Goal: Task Accomplishment & Management: Use online tool/utility

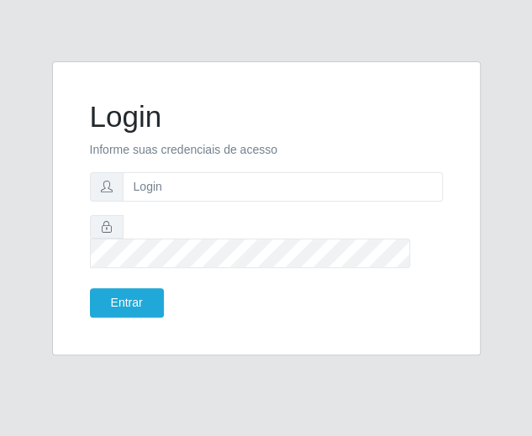
type input "[EMAIL_ADDRESS][DOMAIN_NAME]"
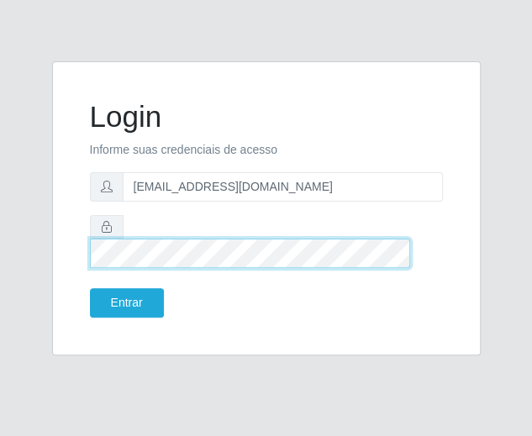
click at [90, 288] on button "Entrar" at bounding box center [127, 302] width 74 height 29
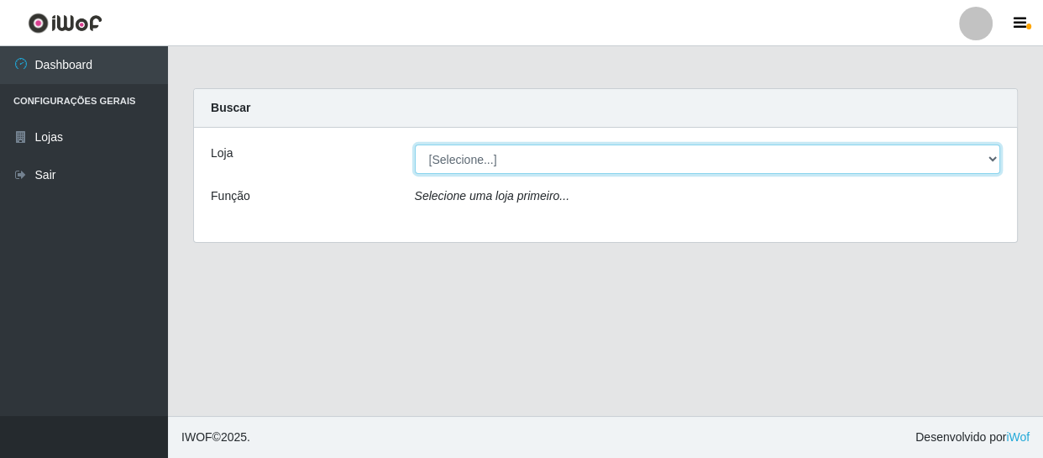
click at [531, 159] on select "[Selecione...] SuperFácil Atacado - São Gonçalo do Amarante" at bounding box center [708, 158] width 586 height 29
select select "408"
click at [415, 144] on select "[Selecione...] SuperFácil Atacado - São Gonçalo do Amarante" at bounding box center [708, 158] width 586 height 29
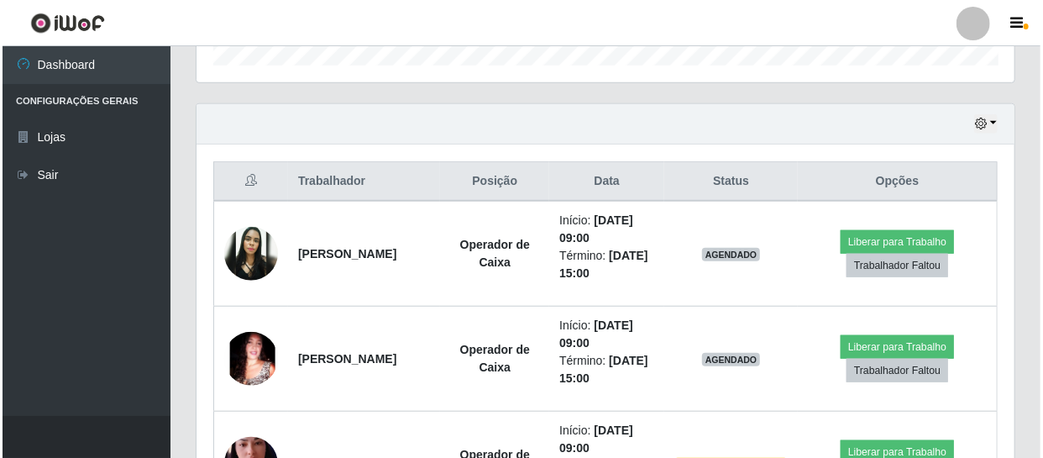
scroll to position [534, 0]
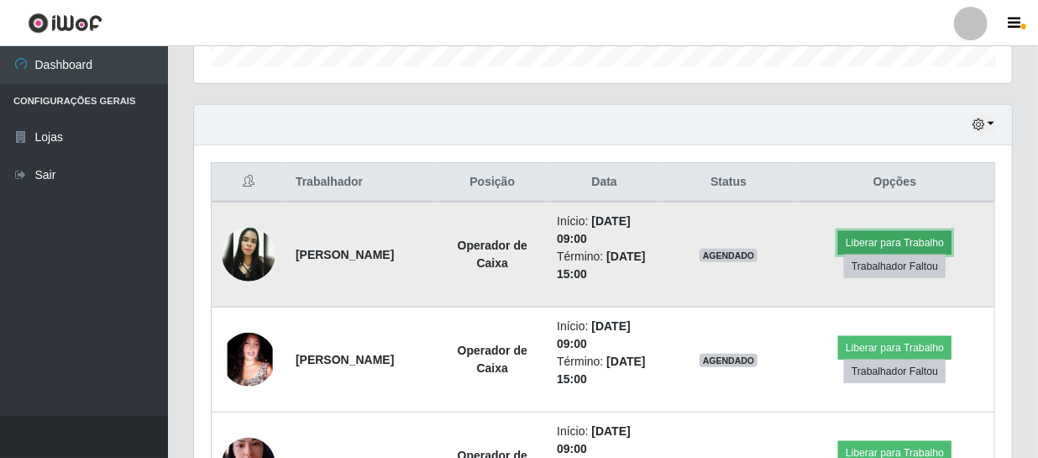
click at [531, 242] on button "Liberar para Trabalho" at bounding box center [894, 243] width 113 height 24
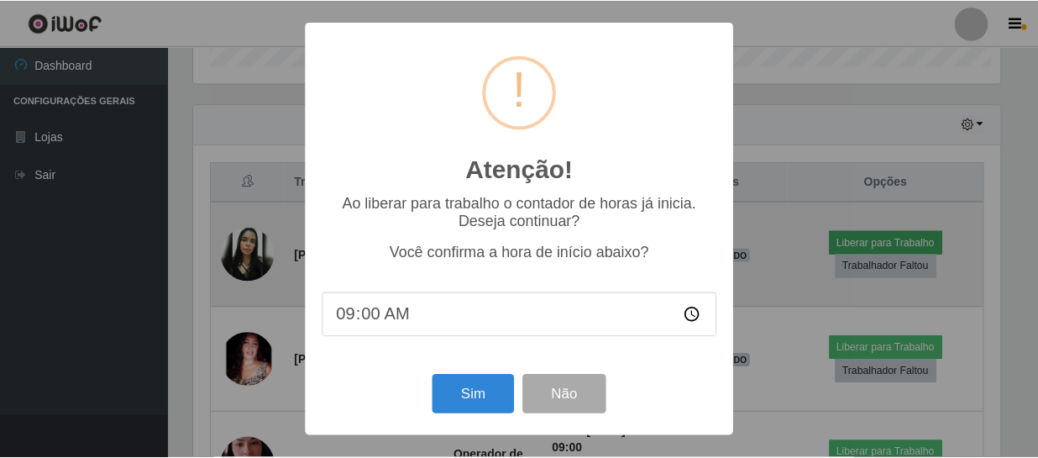
scroll to position [349, 810]
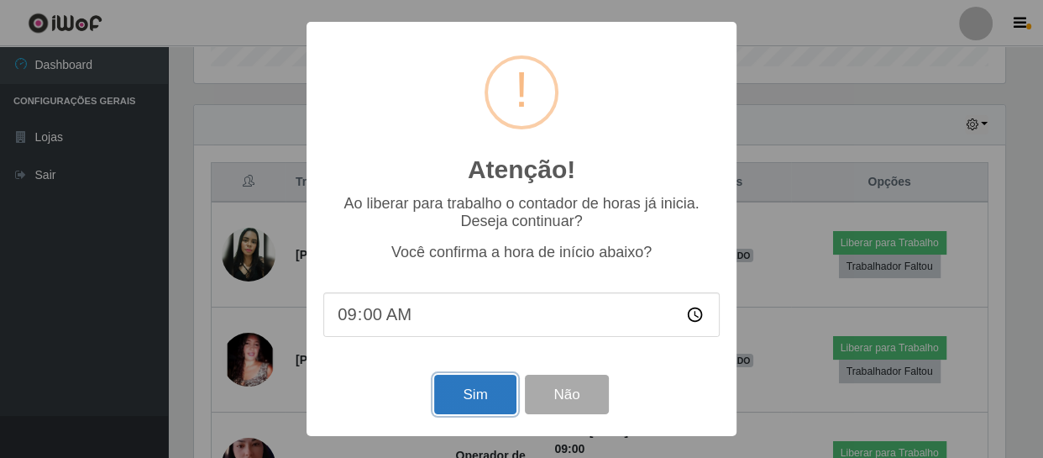
click at [472, 409] on button "Sim" at bounding box center [474, 394] width 81 height 39
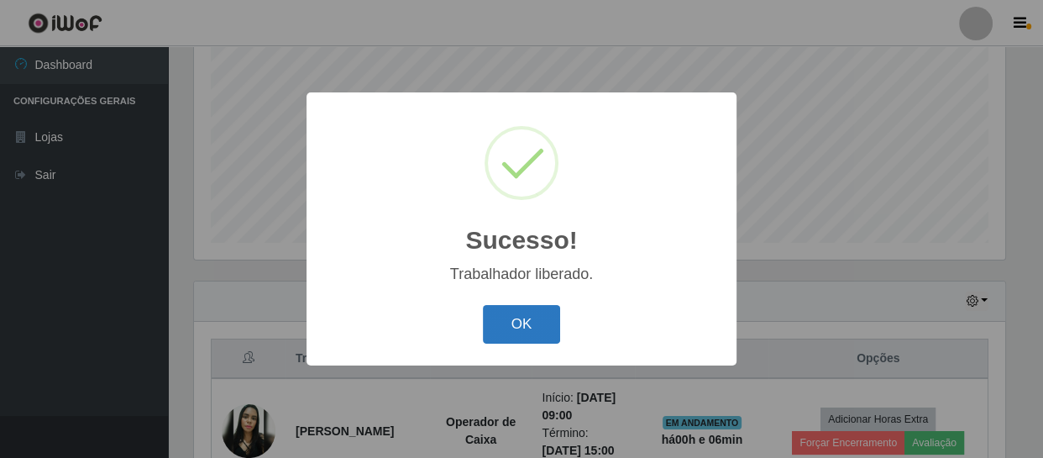
click at [531, 338] on button "OK" at bounding box center [522, 324] width 78 height 39
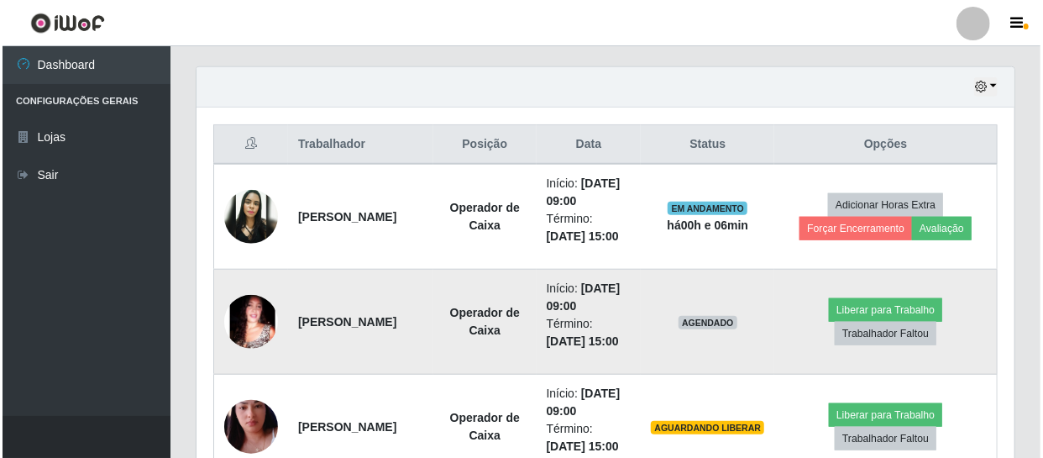
scroll to position [587, 0]
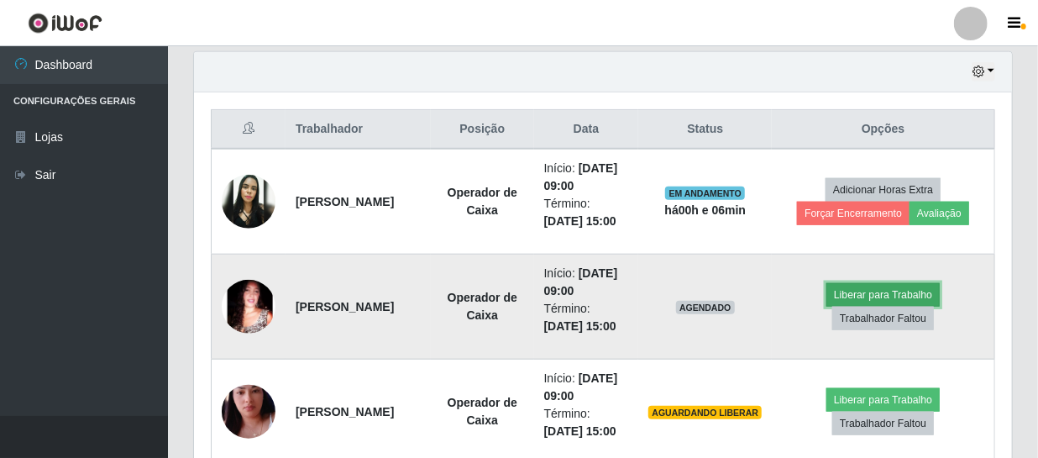
click at [531, 290] on button "Liberar para Trabalho" at bounding box center [882, 295] width 113 height 24
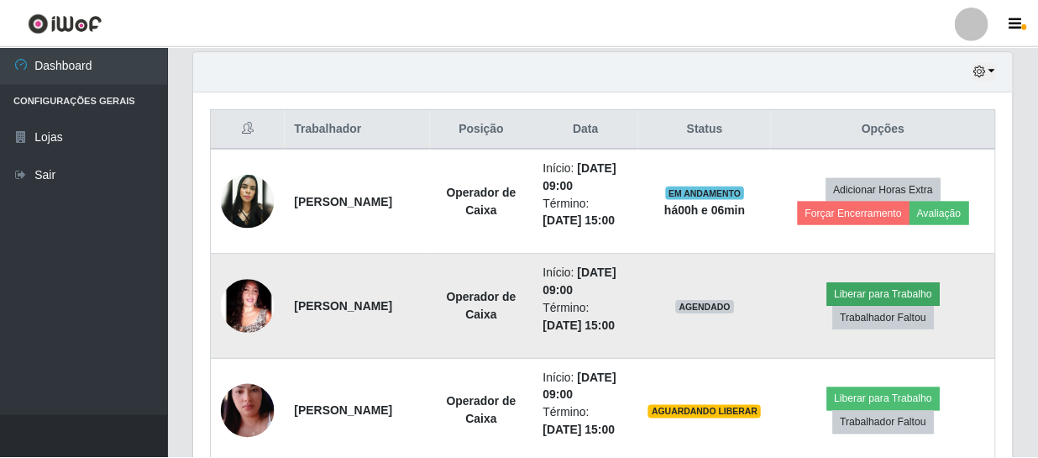
scroll to position [349, 810]
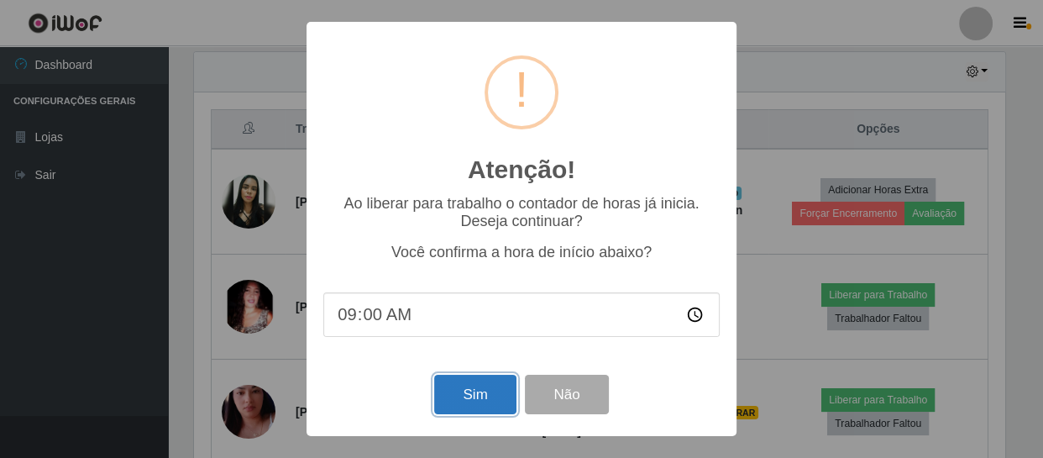
click at [474, 391] on button "Sim" at bounding box center [474, 394] width 81 height 39
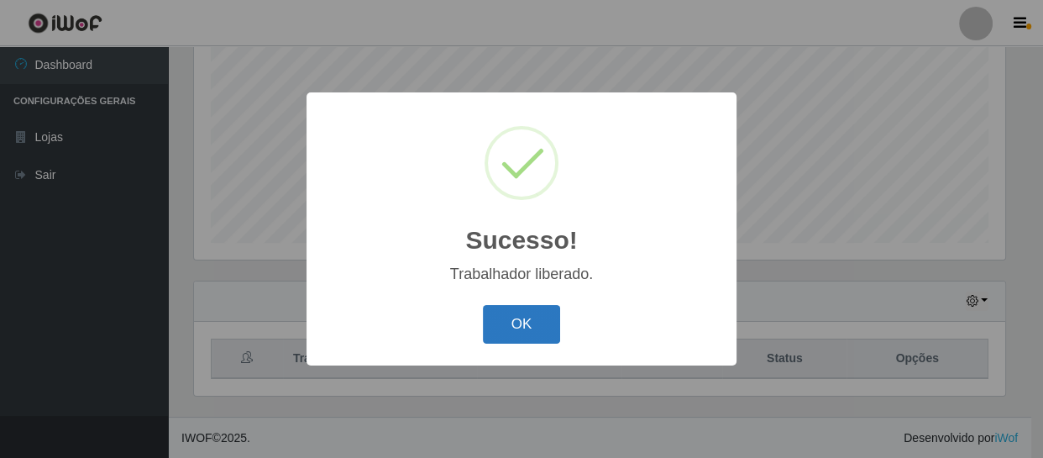
click at [523, 336] on button "OK" at bounding box center [522, 324] width 78 height 39
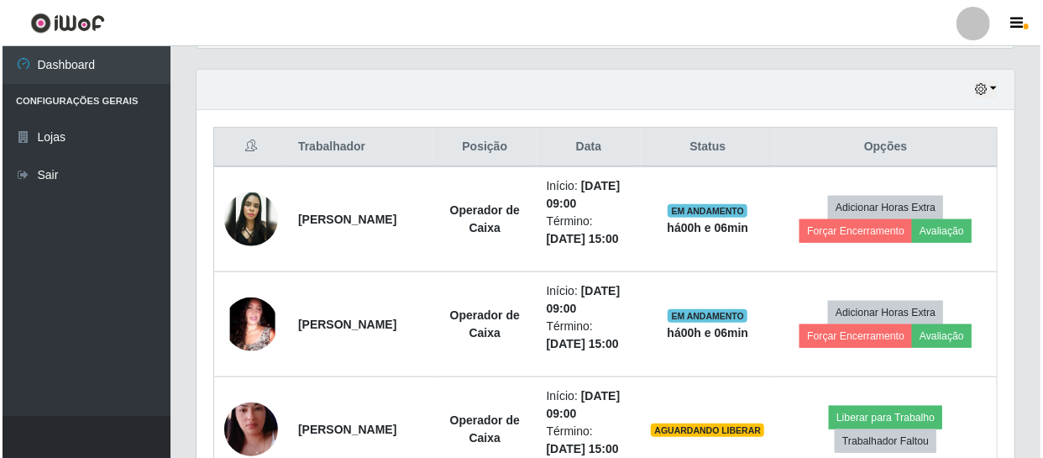
scroll to position [587, 0]
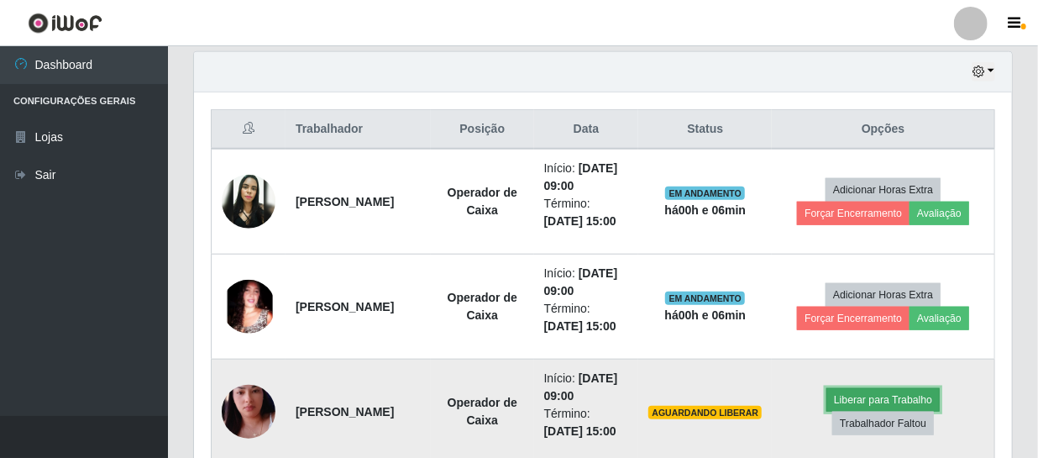
click at [531, 396] on button "Liberar para Trabalho" at bounding box center [882, 400] width 113 height 24
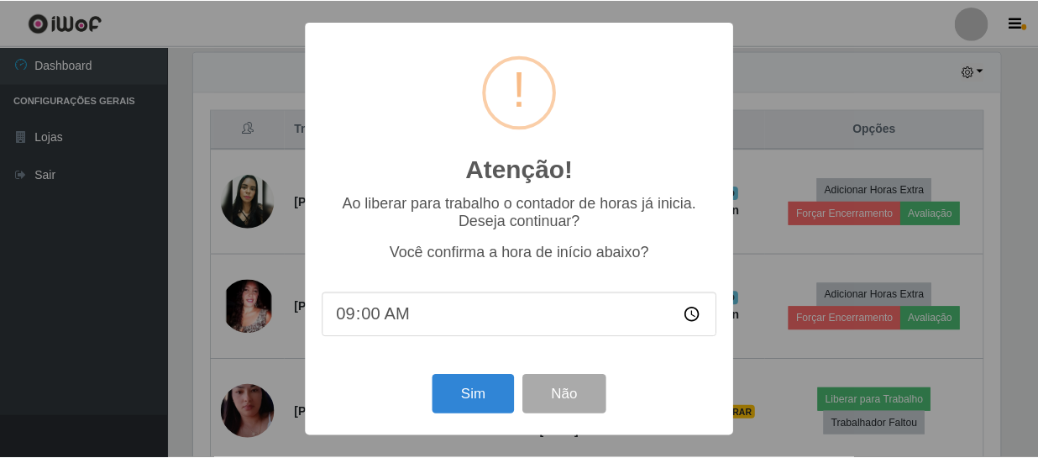
scroll to position [349, 810]
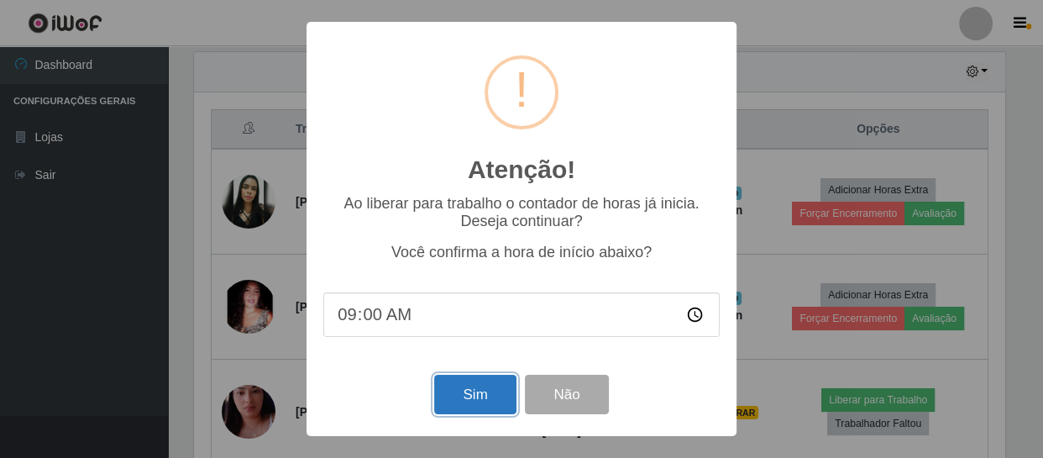
click at [475, 403] on button "Sim" at bounding box center [474, 394] width 81 height 39
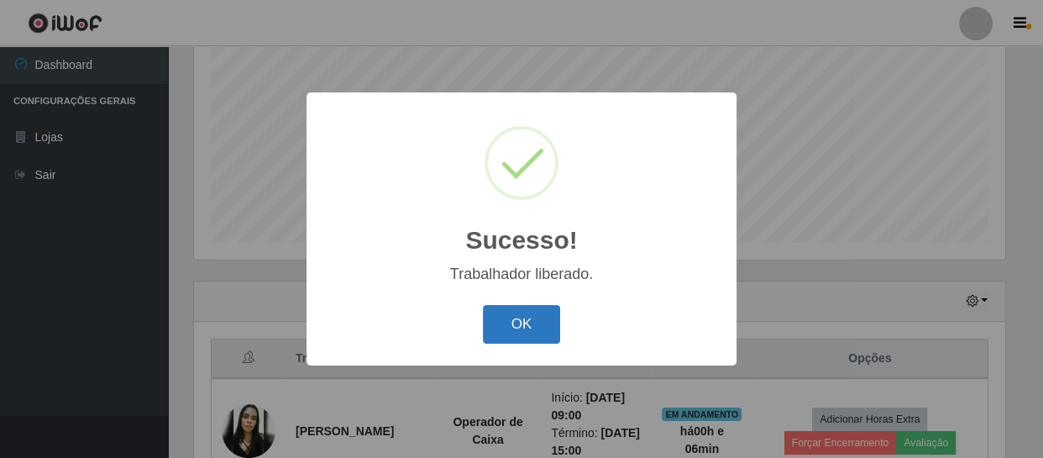
click at [531, 327] on button "OK" at bounding box center [522, 324] width 78 height 39
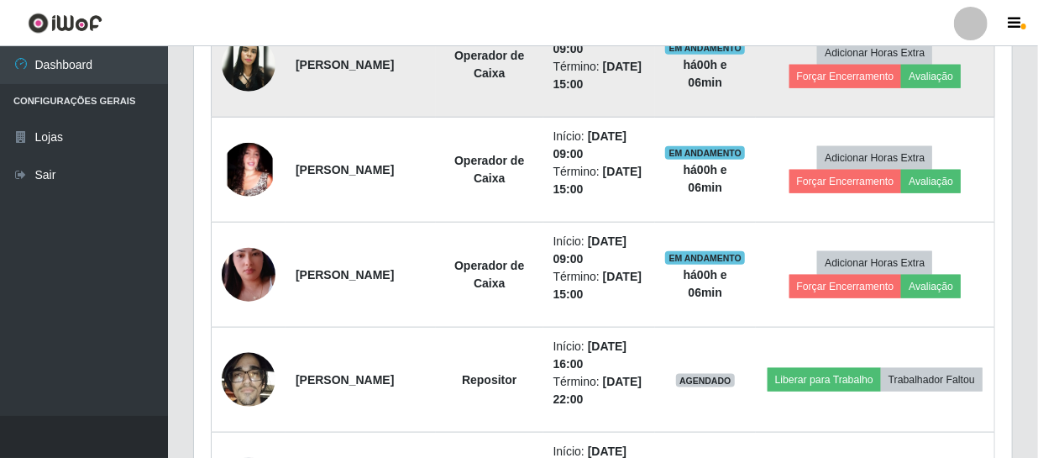
scroll to position [0, 0]
